Goal: Information Seeking & Learning: Check status

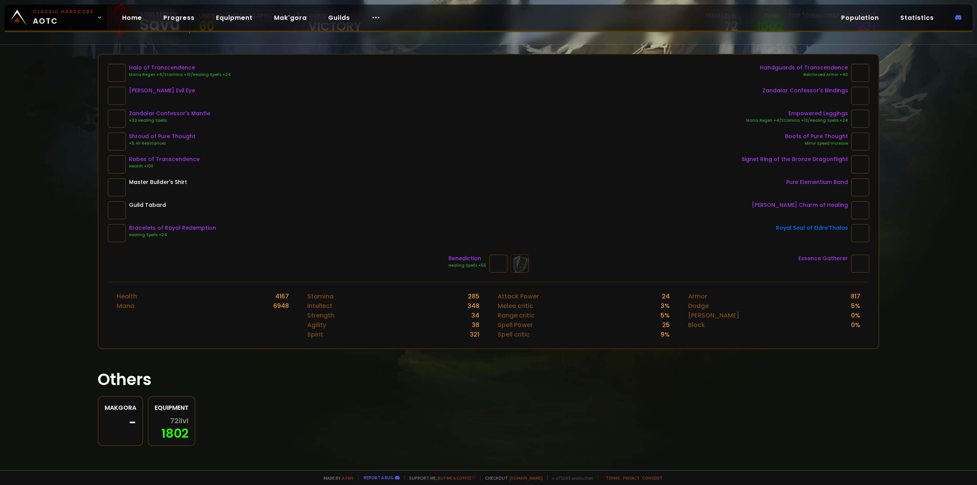
scroll to position [82, 0]
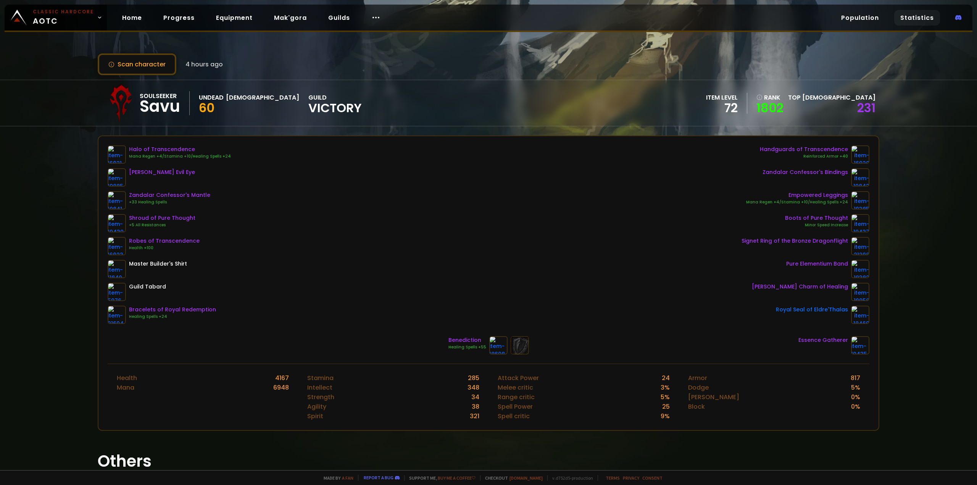
click at [921, 17] on link "Statistics" at bounding box center [917, 18] width 46 height 16
click at [213, 64] on span "4 hours ago" at bounding box center [203, 65] width 37 height 10
click at [152, 16] on div "Home Progress Equipment Mak'gora Guilds" at bounding box center [251, 17] width 289 height 25
click at [163, 17] on link "Progress" at bounding box center [178, 18] width 43 height 16
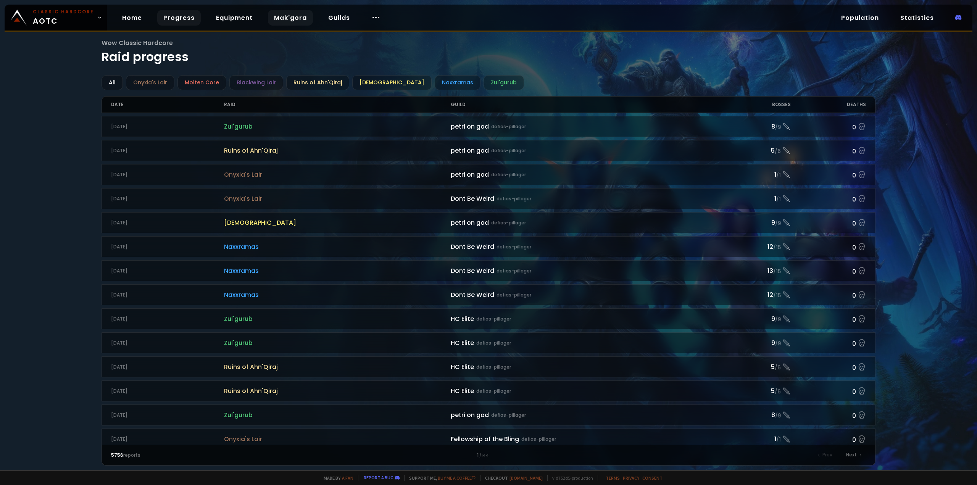
click at [293, 20] on link "Mak'gora" at bounding box center [290, 18] width 45 height 16
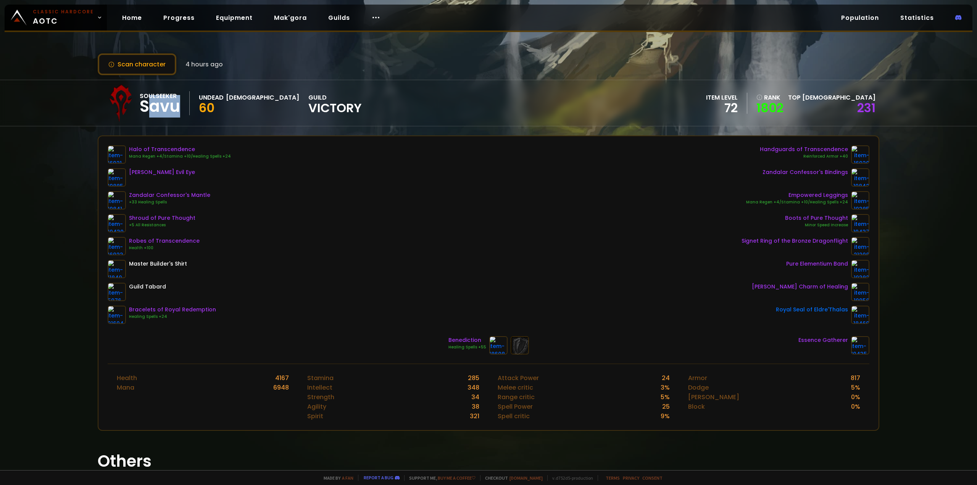
drag, startPoint x: 145, startPoint y: 107, endPoint x: 183, endPoint y: 108, distance: 38.6
click at [183, 108] on div "Soulseeker Savu" at bounding box center [165, 103] width 50 height 24
click at [140, 110] on div "Savu" at bounding box center [160, 106] width 40 height 11
drag, startPoint x: 140, startPoint y: 109, endPoint x: 174, endPoint y: 111, distance: 34.0
click at [179, 111] on div "Savu" at bounding box center [160, 106] width 40 height 11
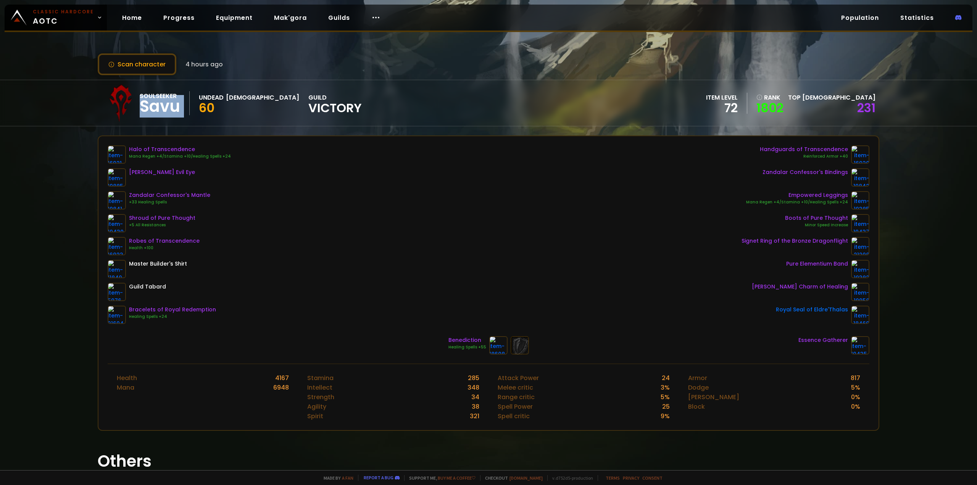
copy div "Savu"
click at [271, 58] on div "Scan character 4 hours ago" at bounding box center [488, 64] width 781 height 22
